Goal: Task Accomplishment & Management: Manage account settings

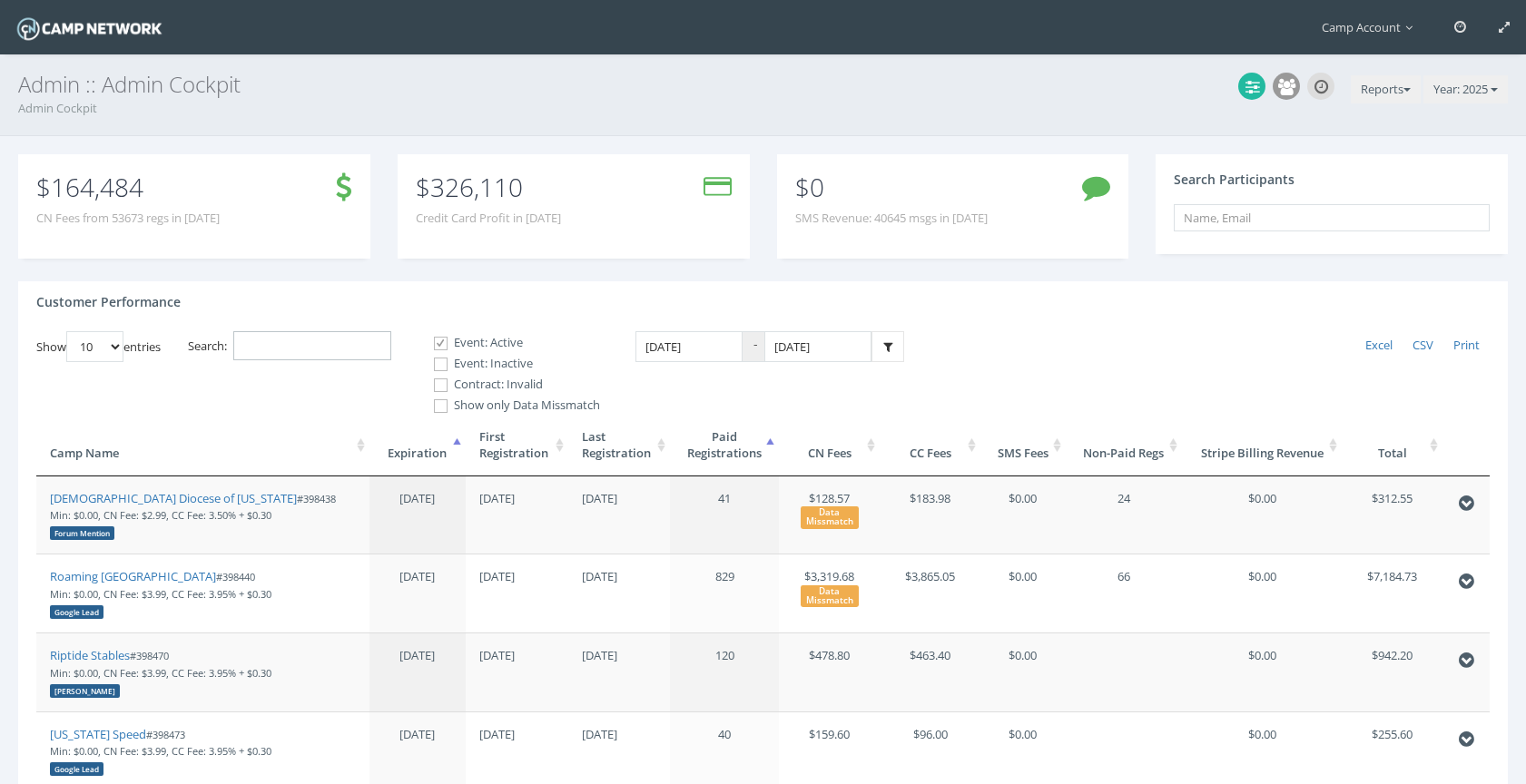
click at [272, 345] on input "Search:" at bounding box center [312, 346] width 157 height 30
paste input "398650"
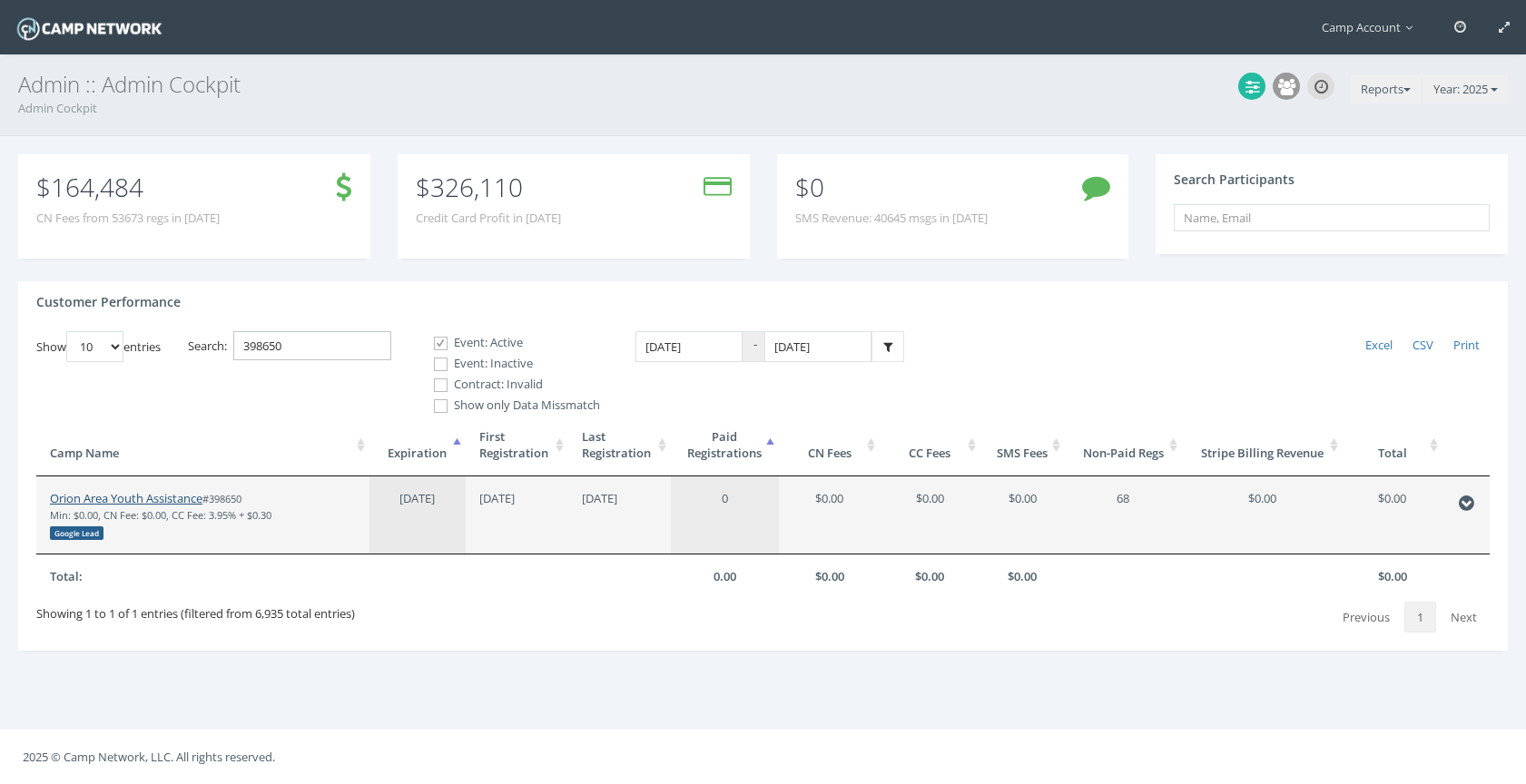
type input "398650"
drag, startPoint x: 169, startPoint y: 500, endPoint x: 136, endPoint y: 78, distance: 423.3
click at [0, 0] on main "Camp Account My Profile My Events My Team" at bounding box center [763, 392] width 1526 height 784
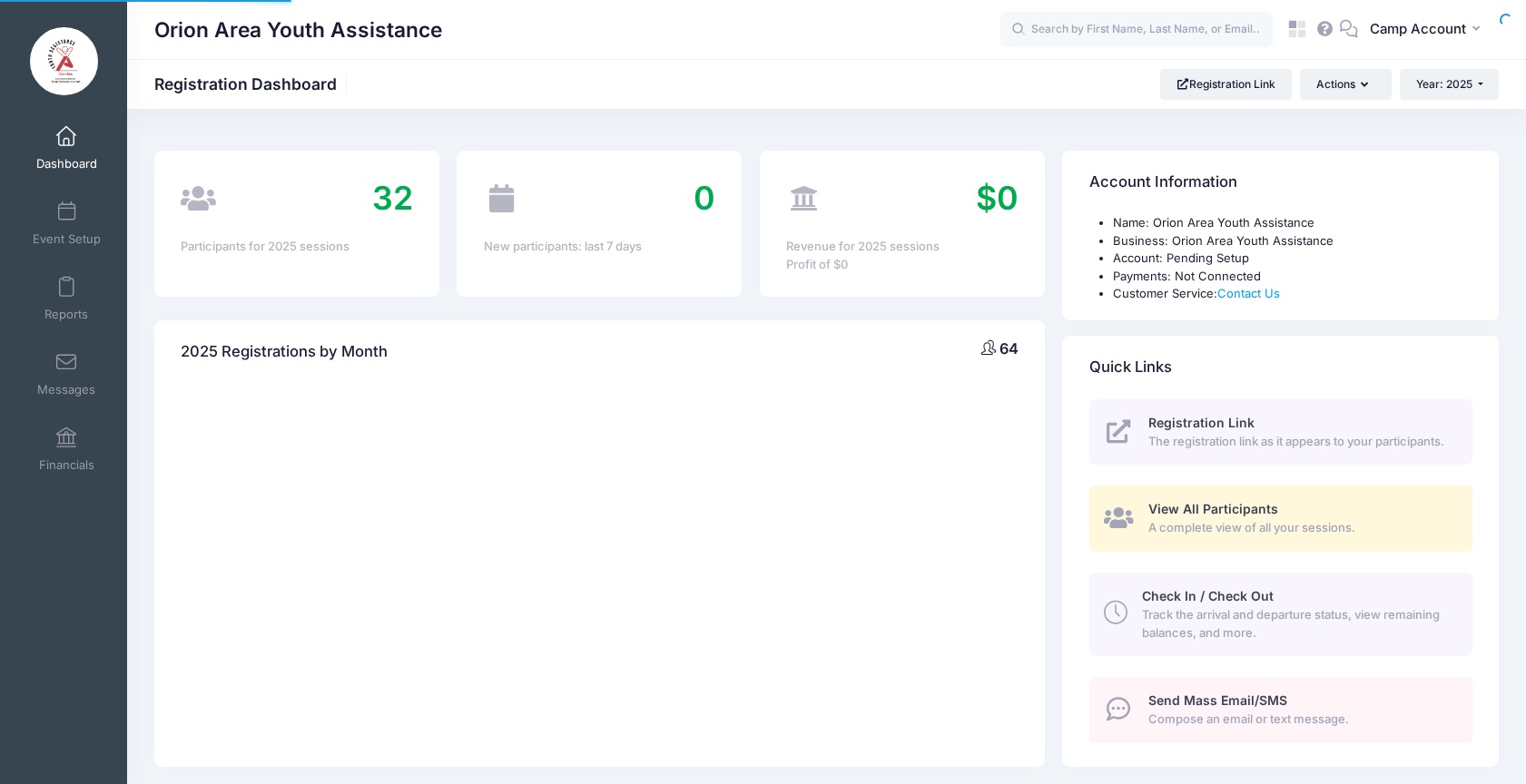
select select
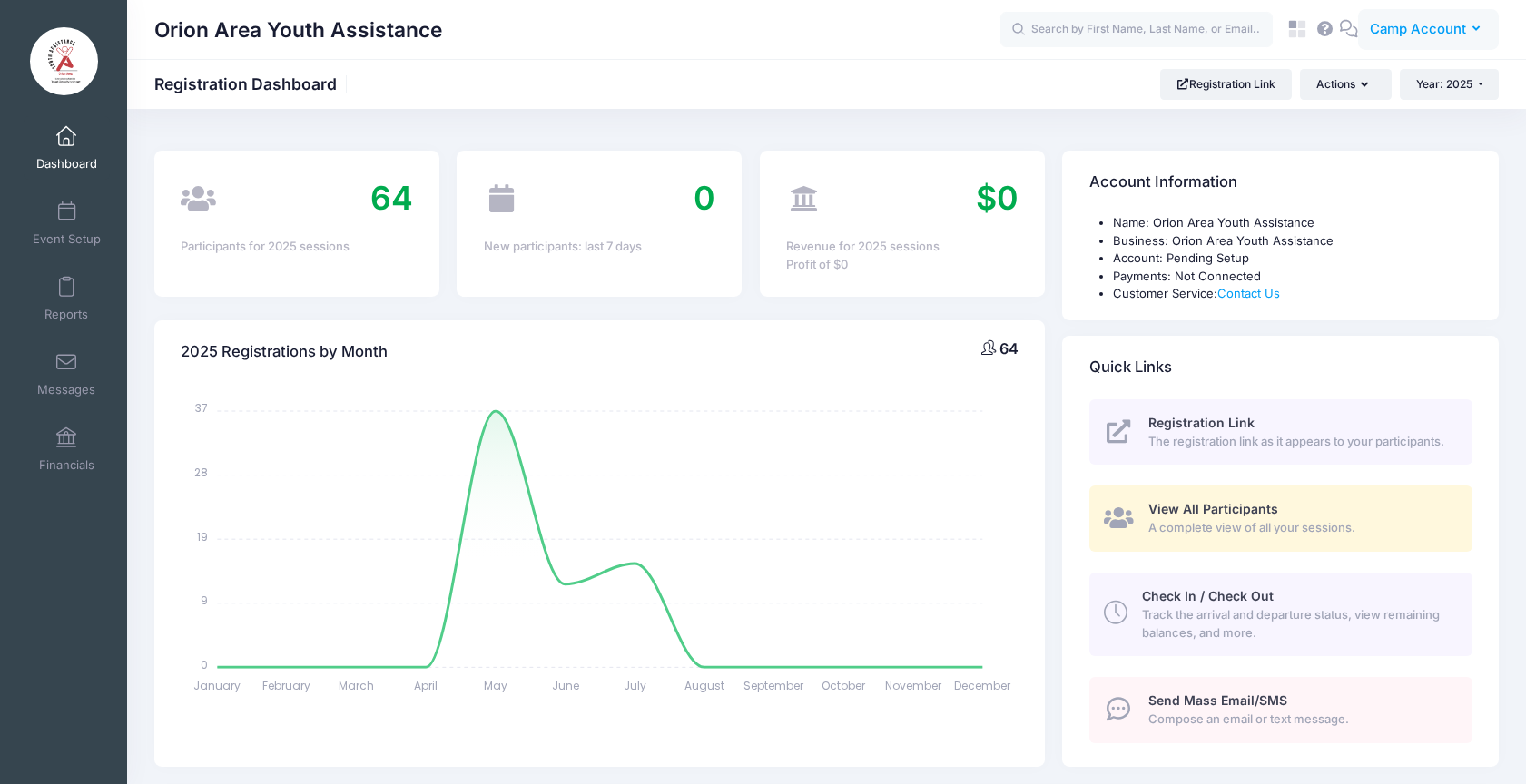
click at [1432, 25] on span "Camp Account" at bounding box center [1417, 29] width 97 height 20
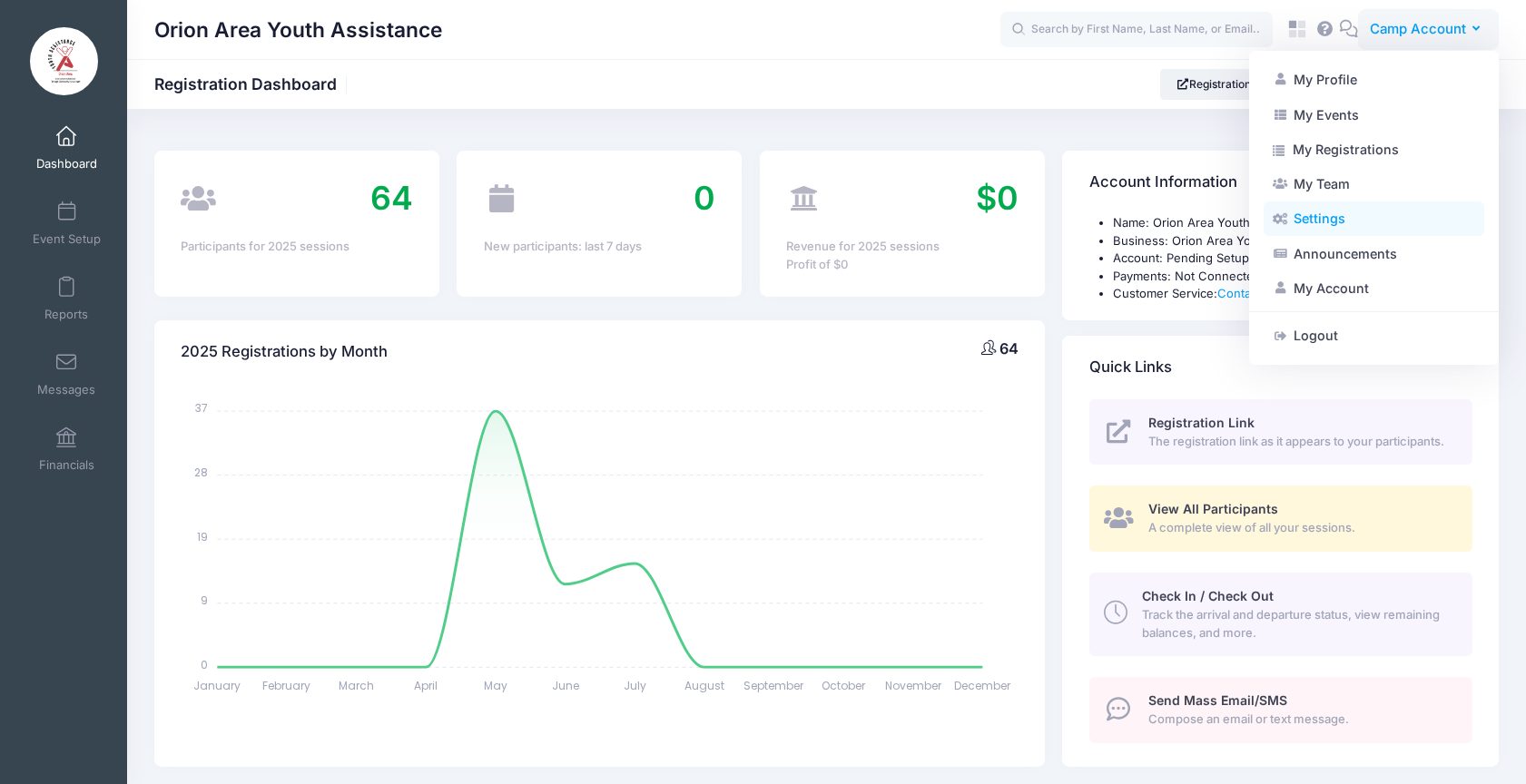
click at [1353, 214] on link "Settings" at bounding box center [1373, 218] width 220 height 35
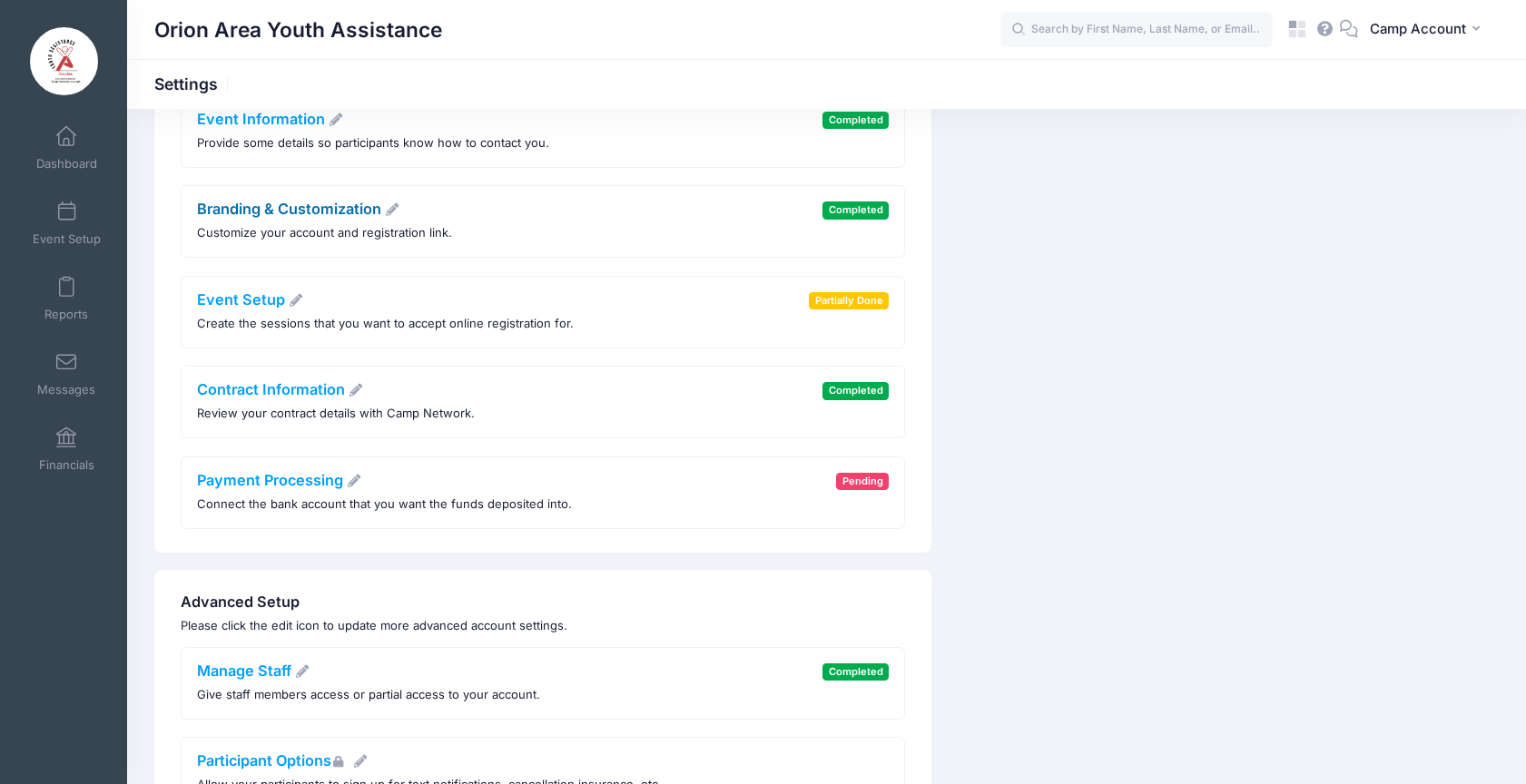
scroll to position [434, 0]
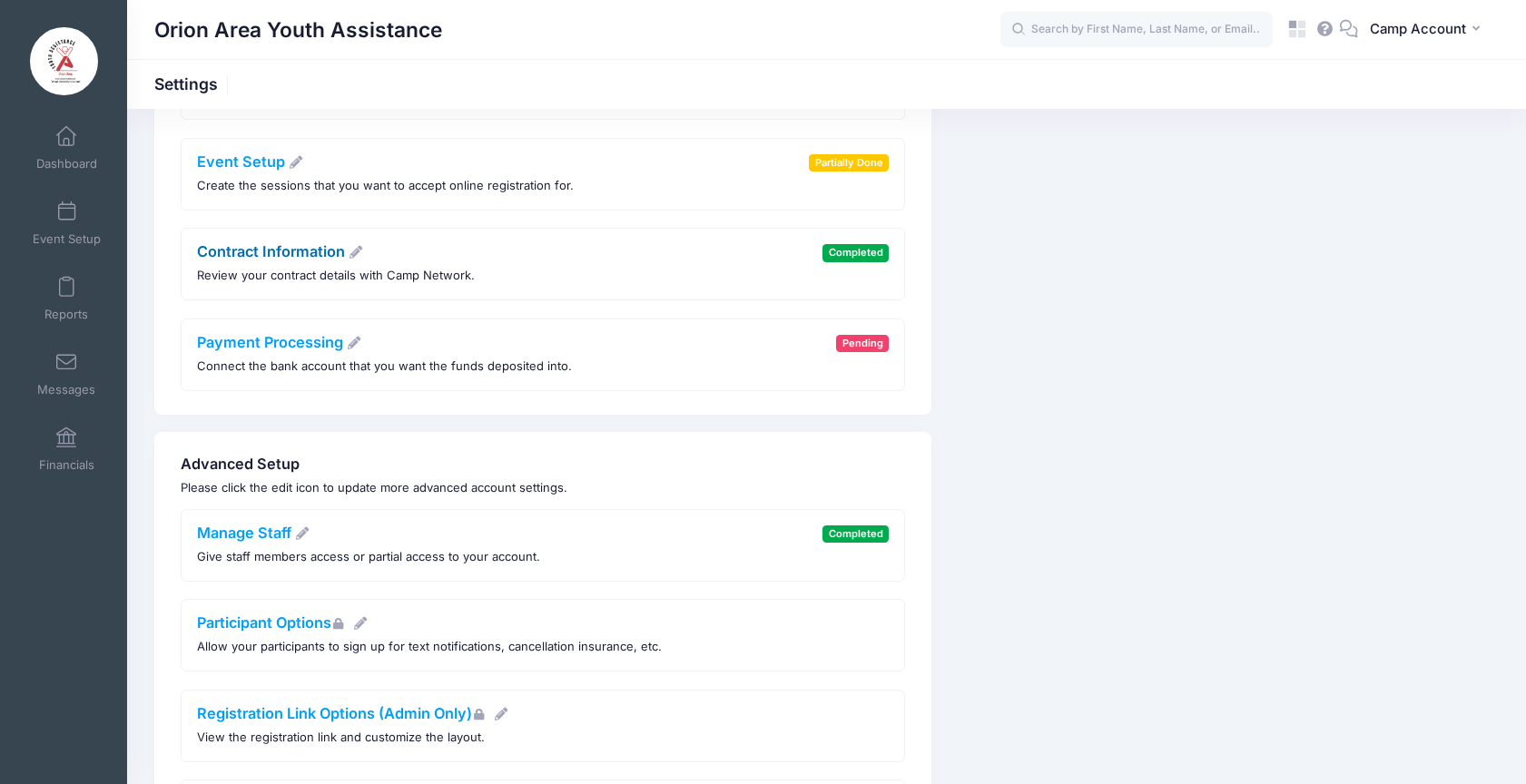
click at [286, 258] on link "Contract Information" at bounding box center [281, 251] width 167 height 18
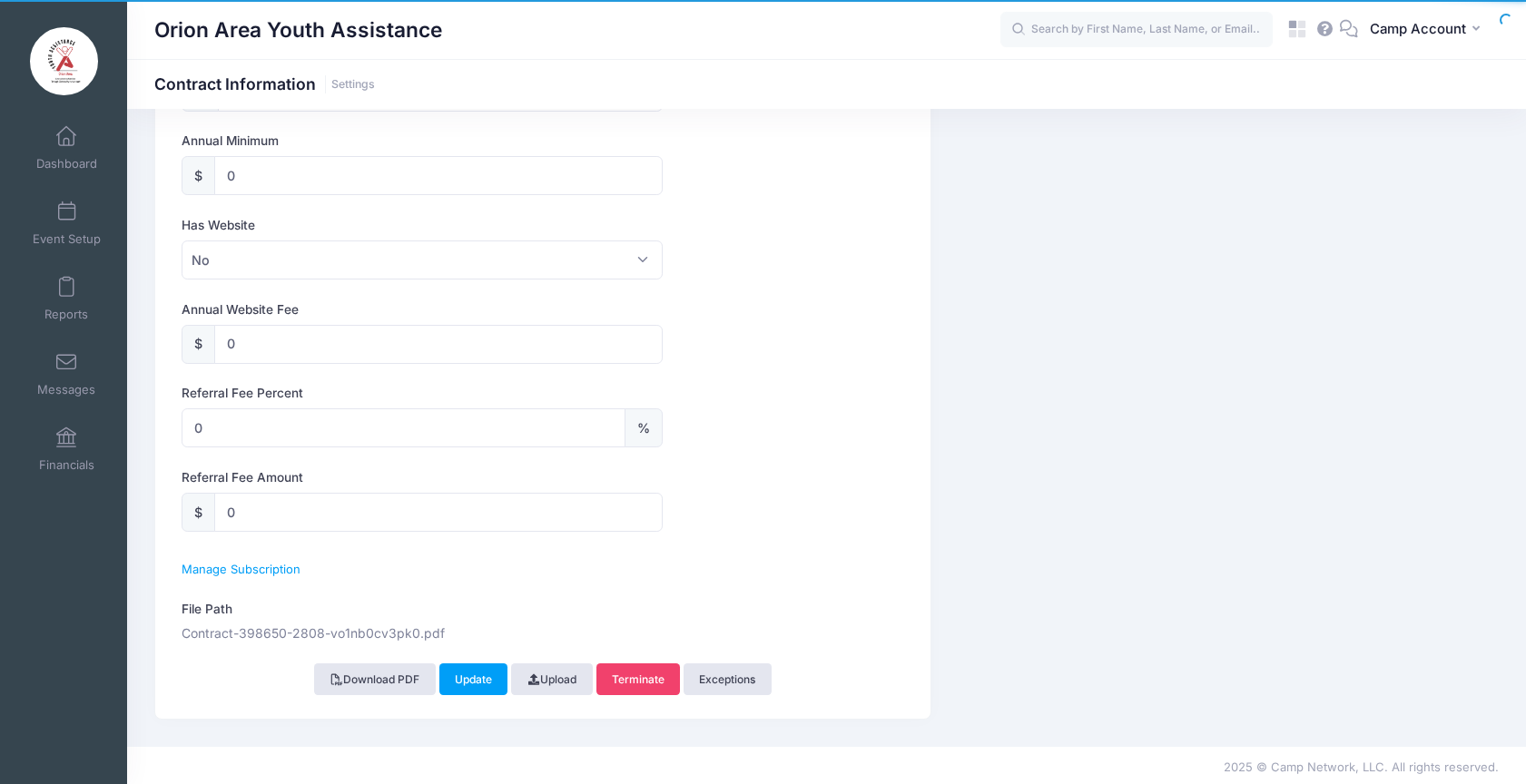
scroll to position [1011, 0]
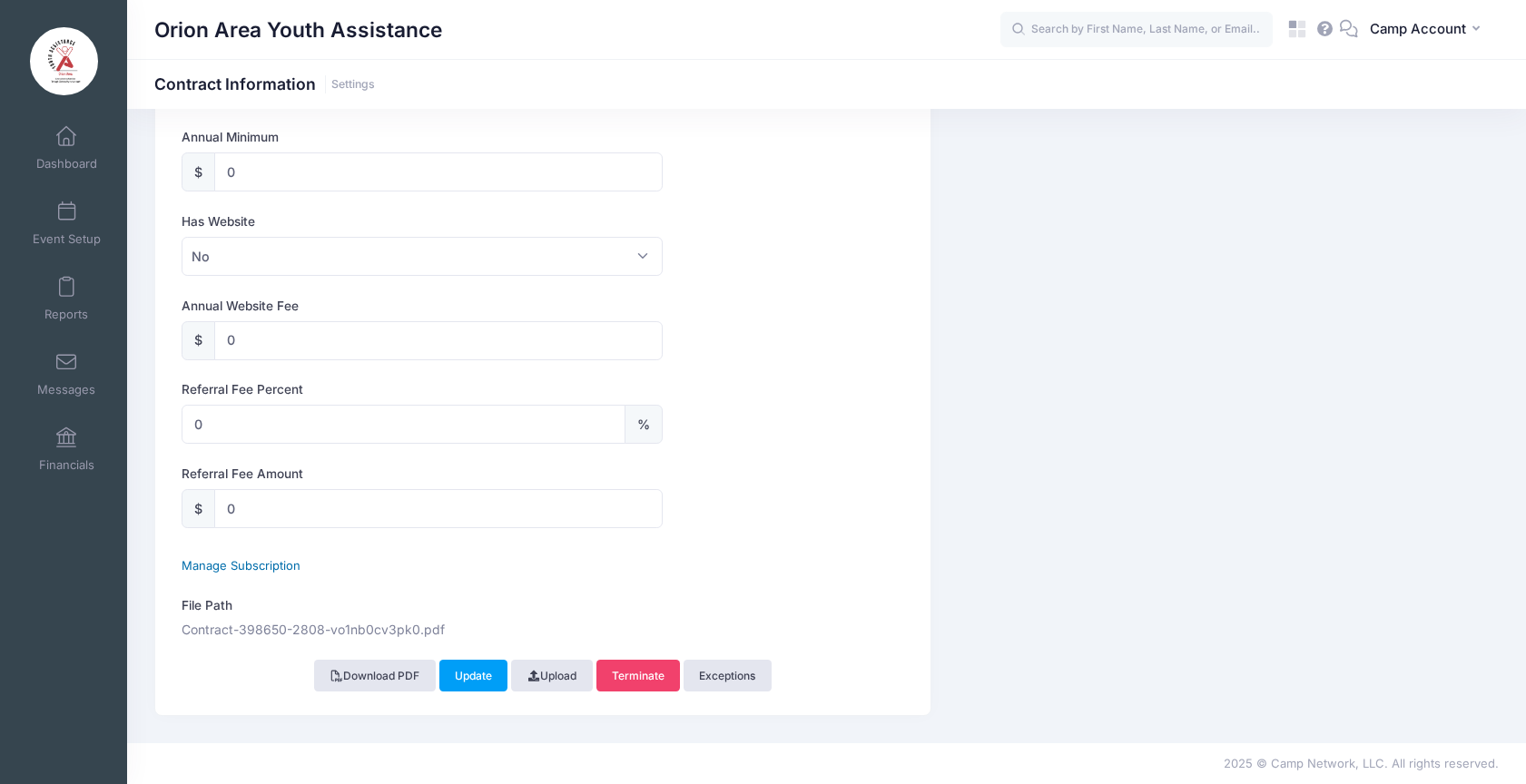
click at [283, 564] on span "Manage Subscription" at bounding box center [240, 565] width 119 height 15
